Goal: Task Accomplishment & Management: Manage account settings

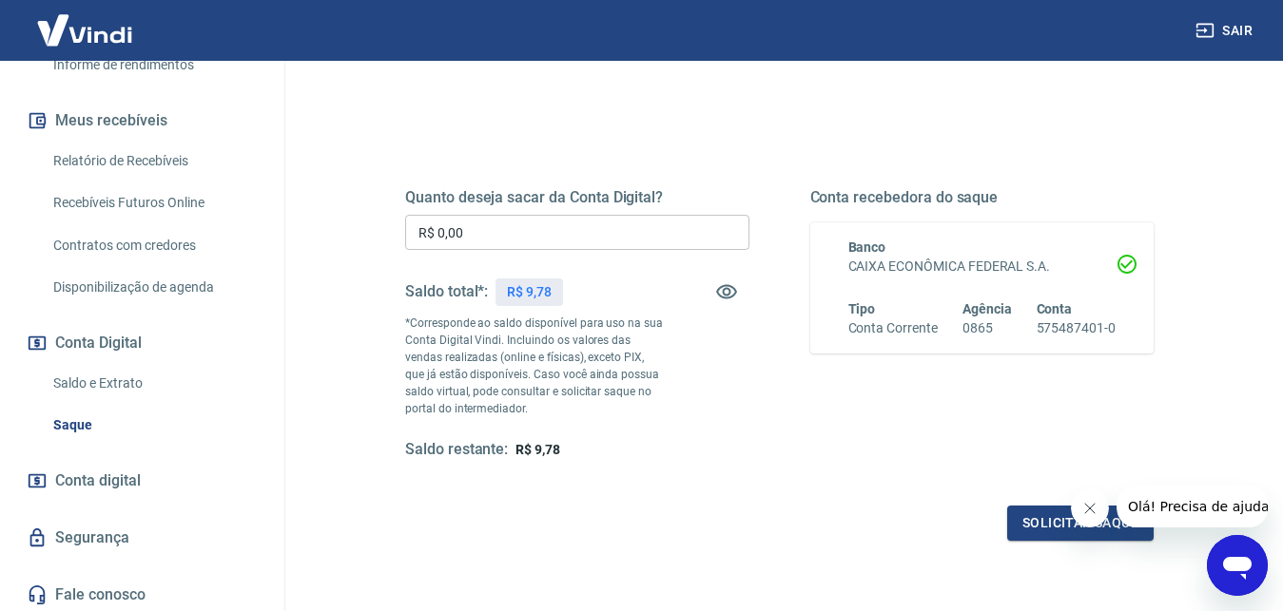
scroll to position [381, 0]
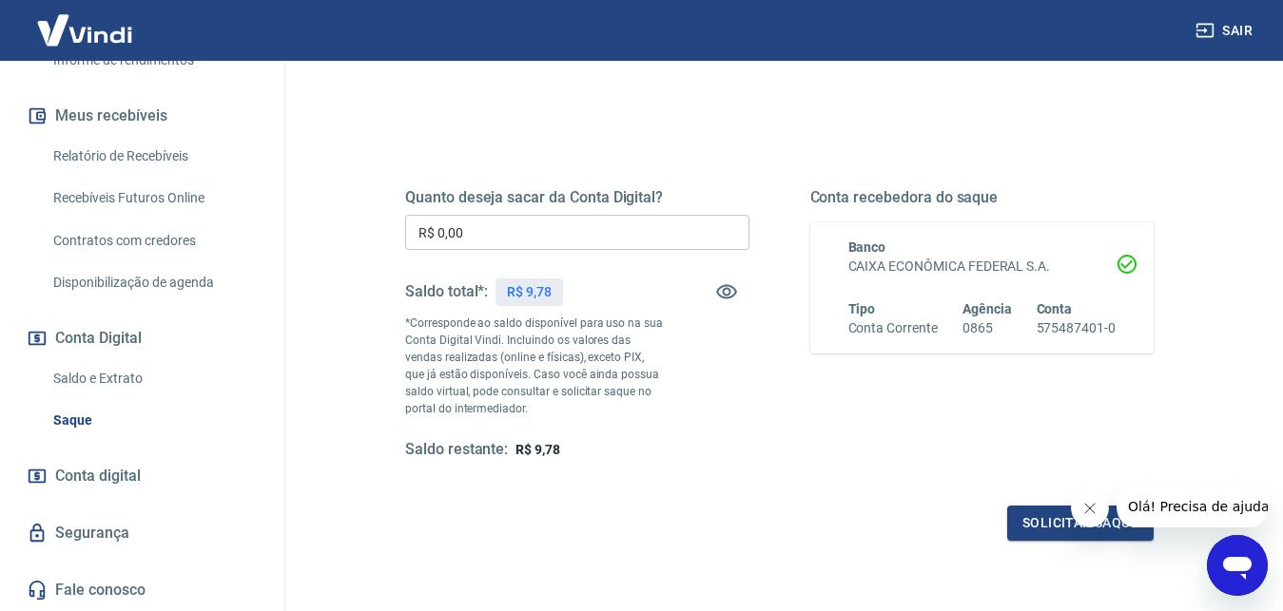
click at [123, 378] on link "Saldo e Extrato" at bounding box center [154, 378] width 216 height 39
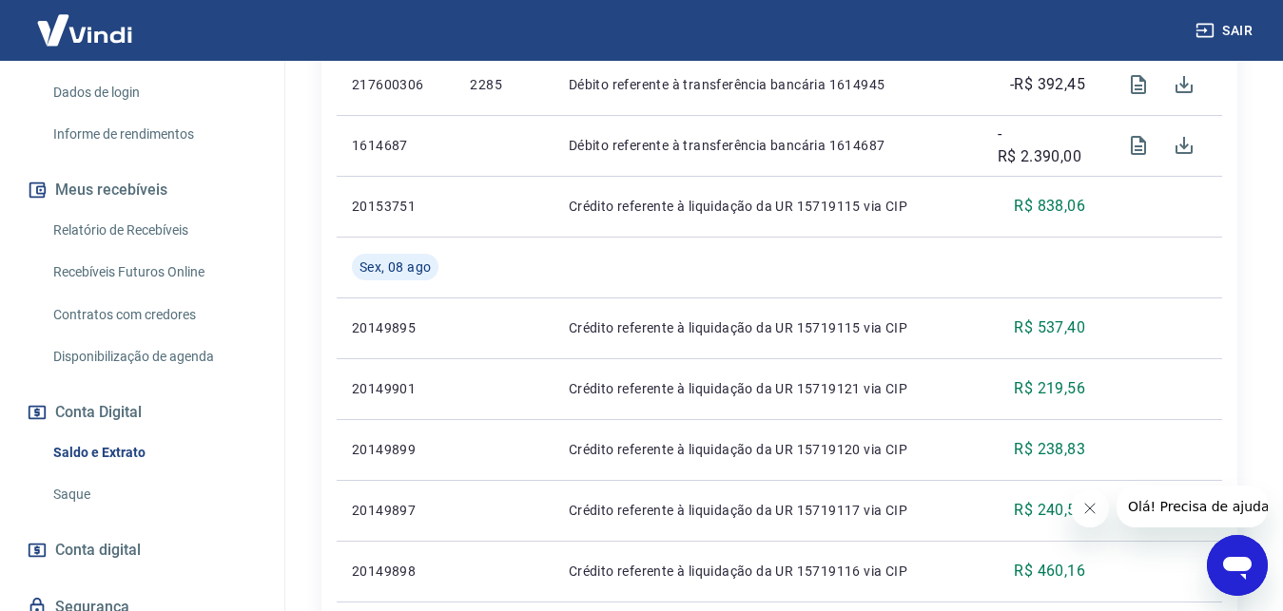
scroll to position [284, 0]
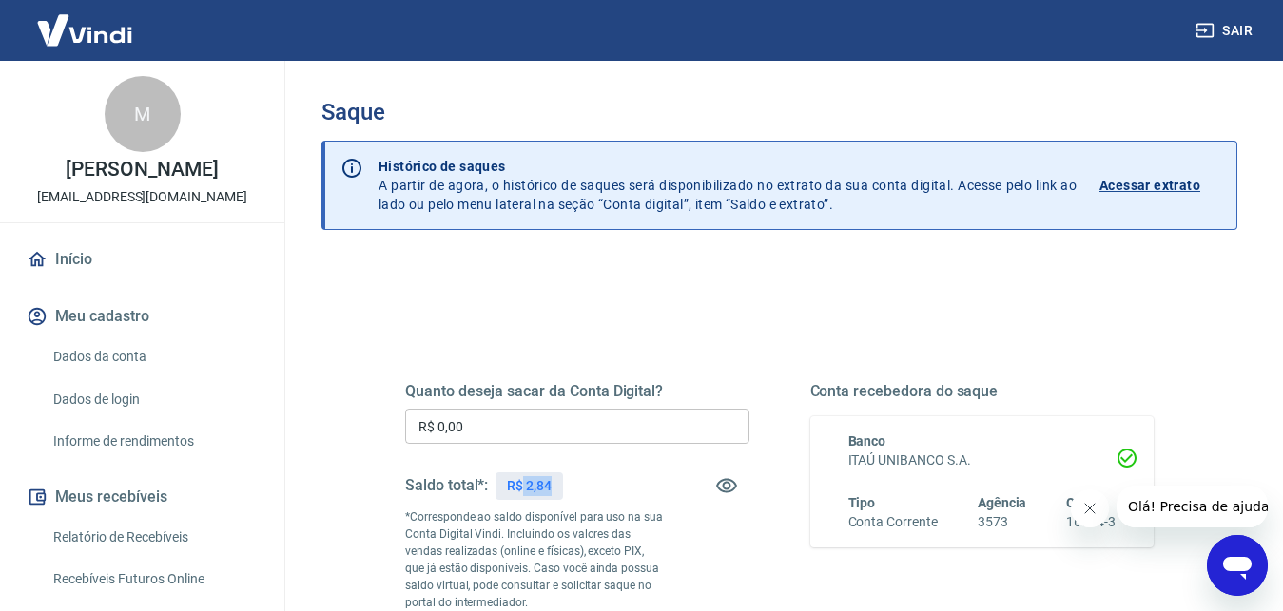
drag, startPoint x: 523, startPoint y: 490, endPoint x: 559, endPoint y: 486, distance: 36.3
click at [559, 486] on div "R$ 2,84" at bounding box center [529, 487] width 68 height 28
click at [1092, 496] on button "Fechar mensagem da empresa" at bounding box center [1089, 509] width 38 height 38
